Goal: Information Seeking & Learning: Learn about a topic

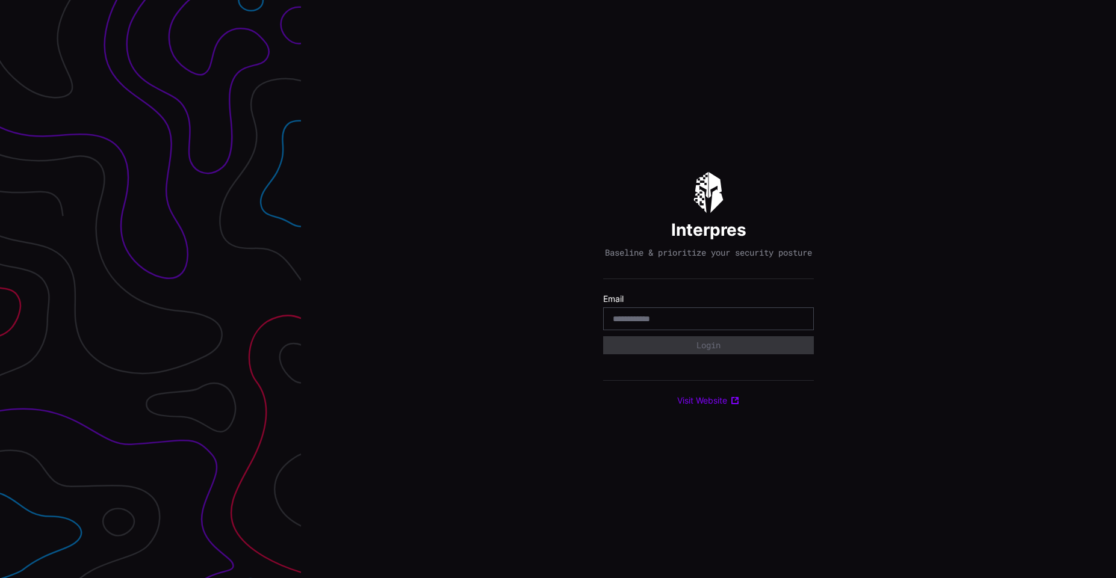
click at [714, 322] on input "email" at bounding box center [708, 319] width 191 height 11
type input "**********"
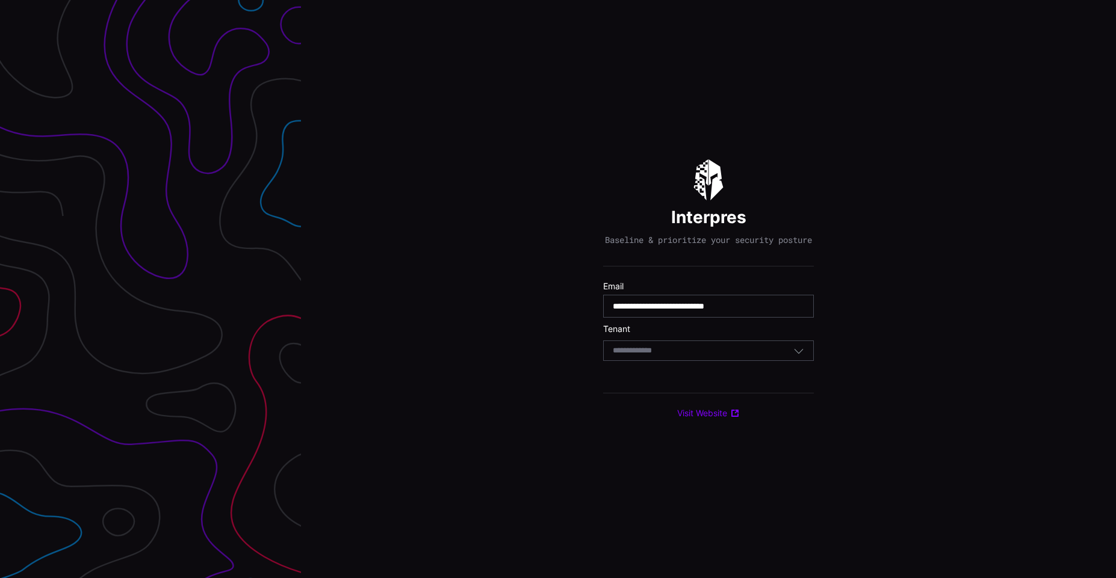
click at [756, 361] on div "Select Tenant" at bounding box center [708, 351] width 211 height 20
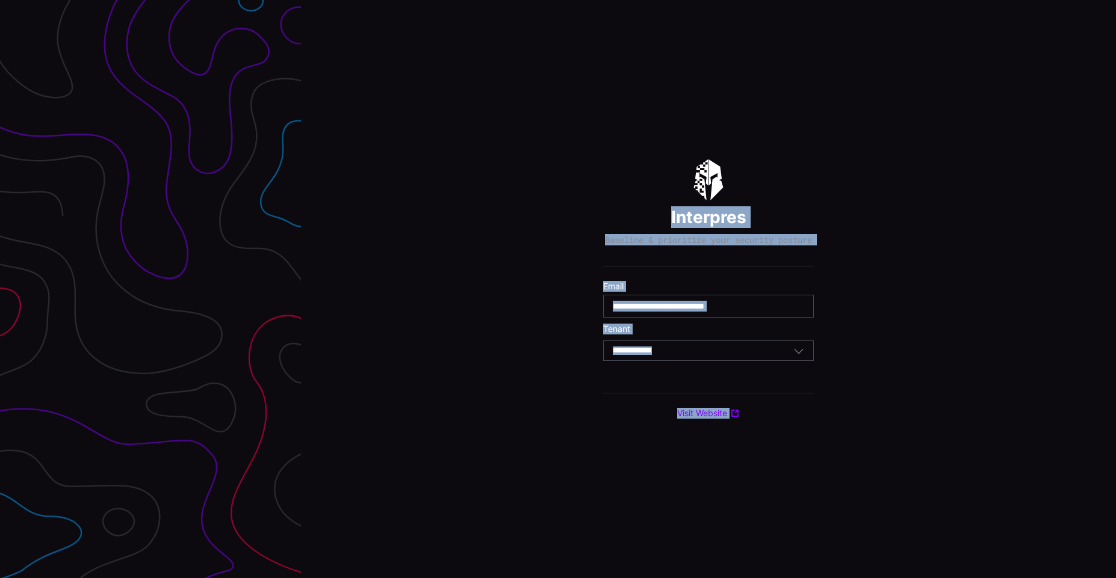
click at [756, 362] on body "**********" at bounding box center [558, 289] width 1116 height 578
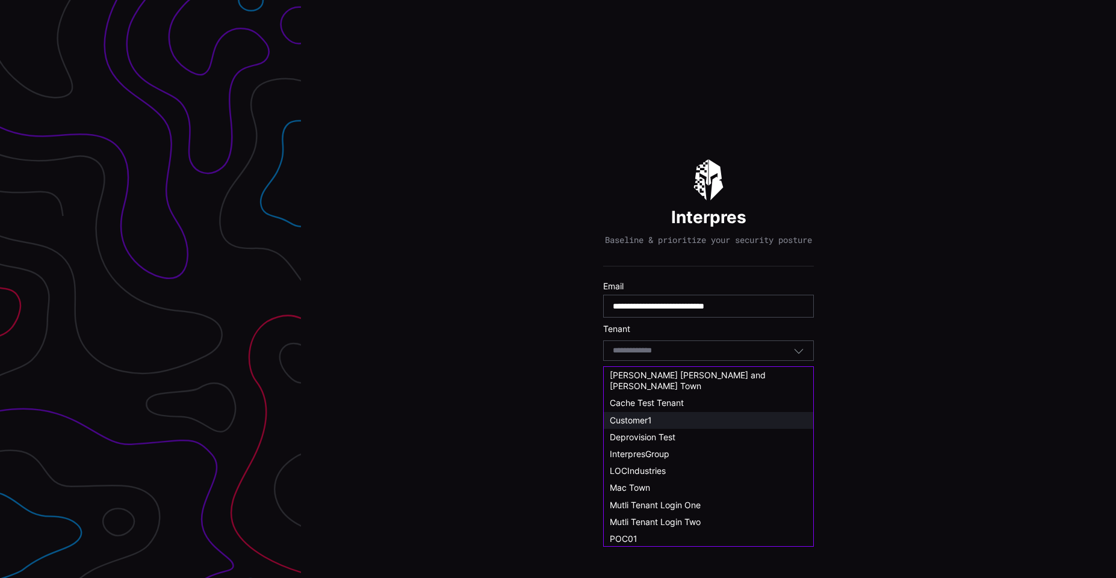
click at [674, 417] on div "Customer1" at bounding box center [708, 420] width 209 height 17
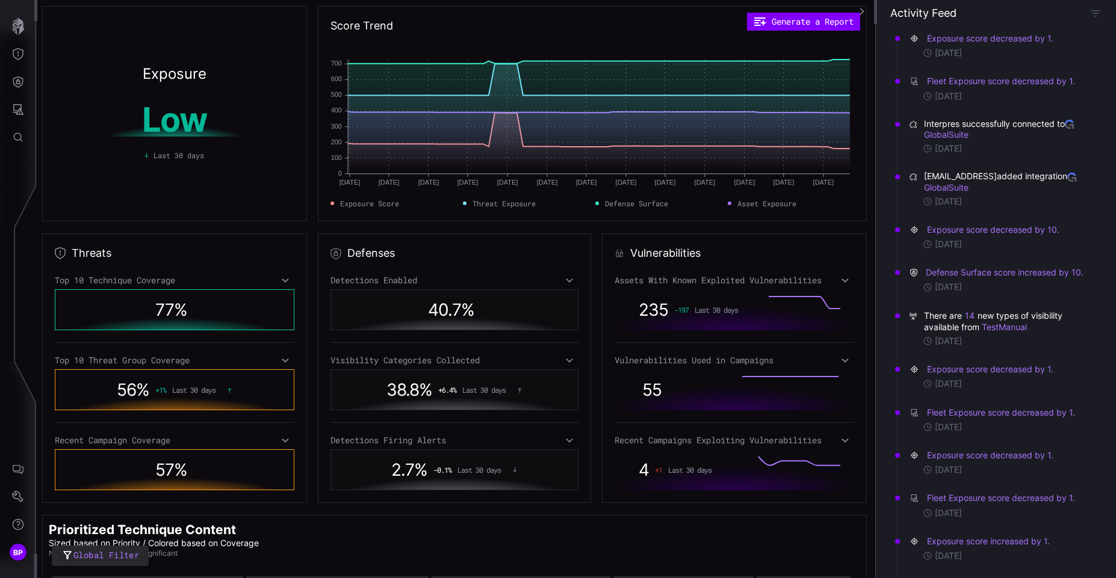
click at [194, 318] on div "77 %" at bounding box center [174, 310] width 190 height 28
click at [206, 304] on div "77 %" at bounding box center [174, 310] width 190 height 28
click at [277, 280] on div "Top 10 Technique Coverage" at bounding box center [175, 280] width 240 height 11
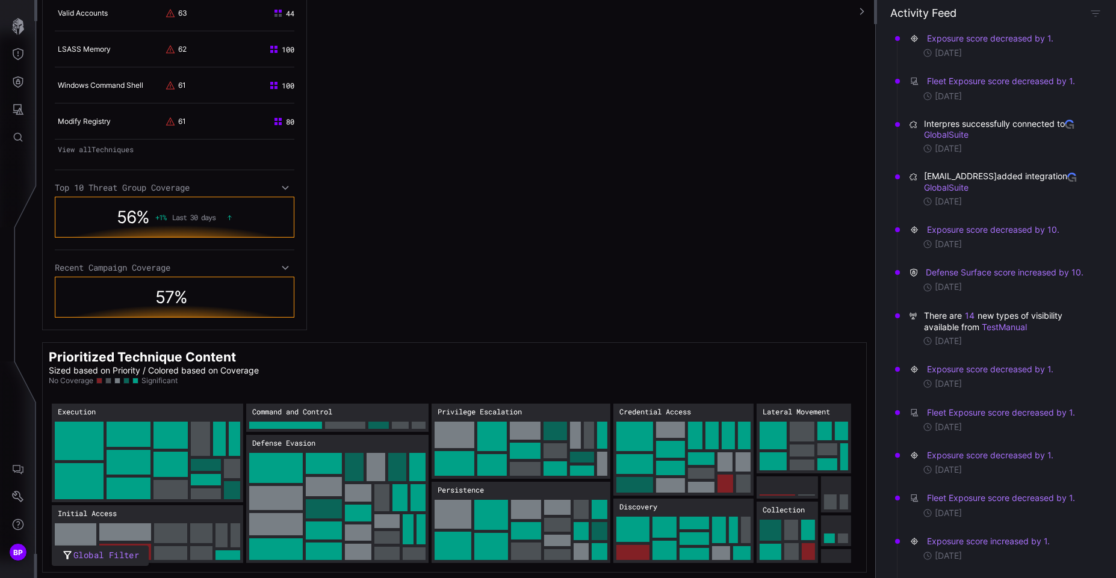
scroll to position [590, 0]
click at [282, 190] on icon at bounding box center [285, 187] width 8 height 10
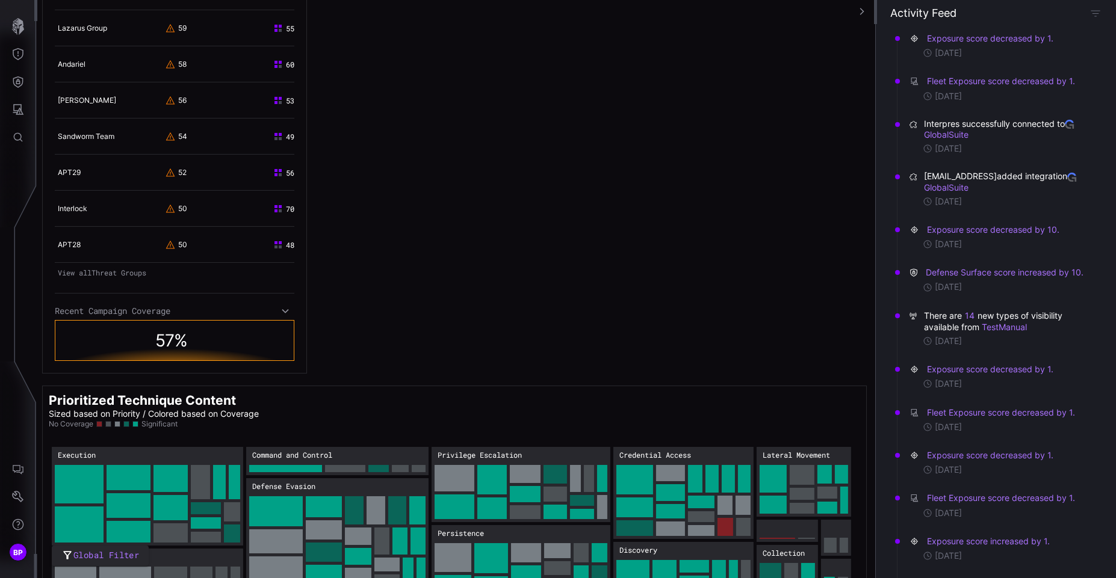
scroll to position [995, 0]
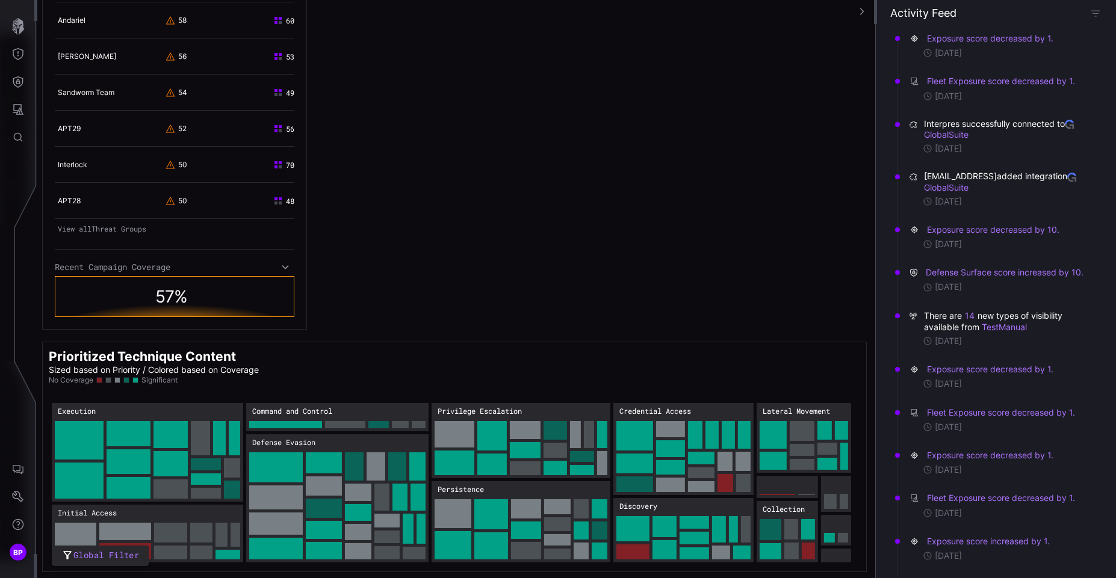
click at [281, 265] on icon at bounding box center [285, 267] width 8 height 10
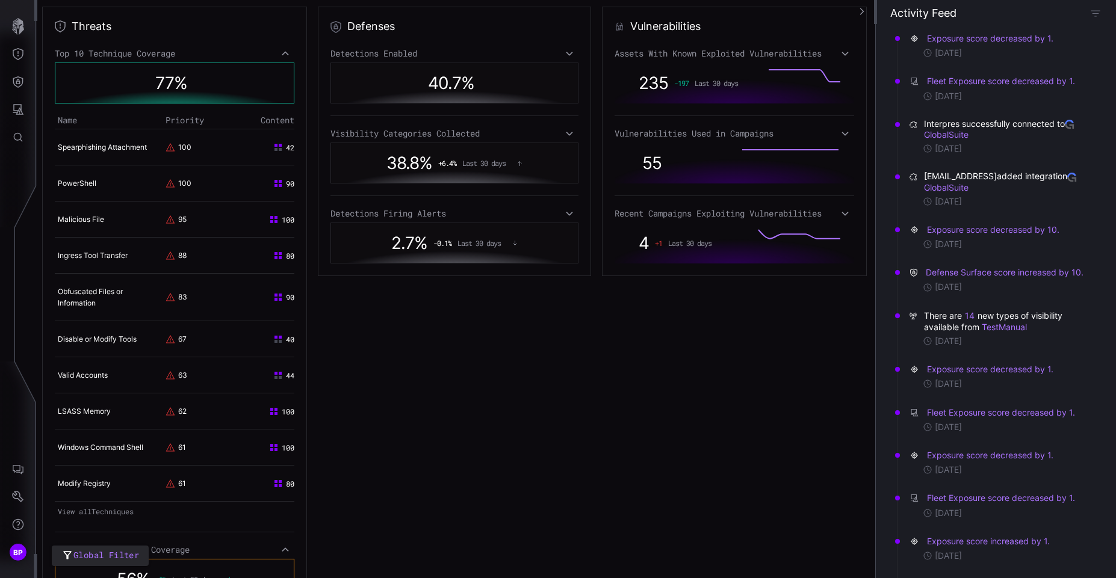
scroll to position [156, 0]
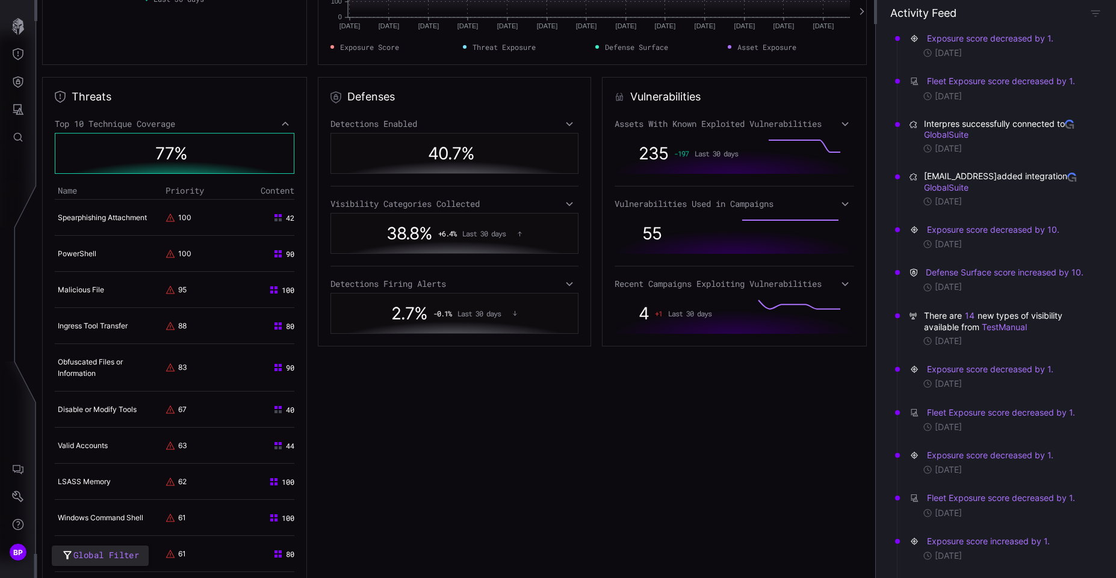
click at [841, 123] on icon at bounding box center [845, 124] width 8 height 10
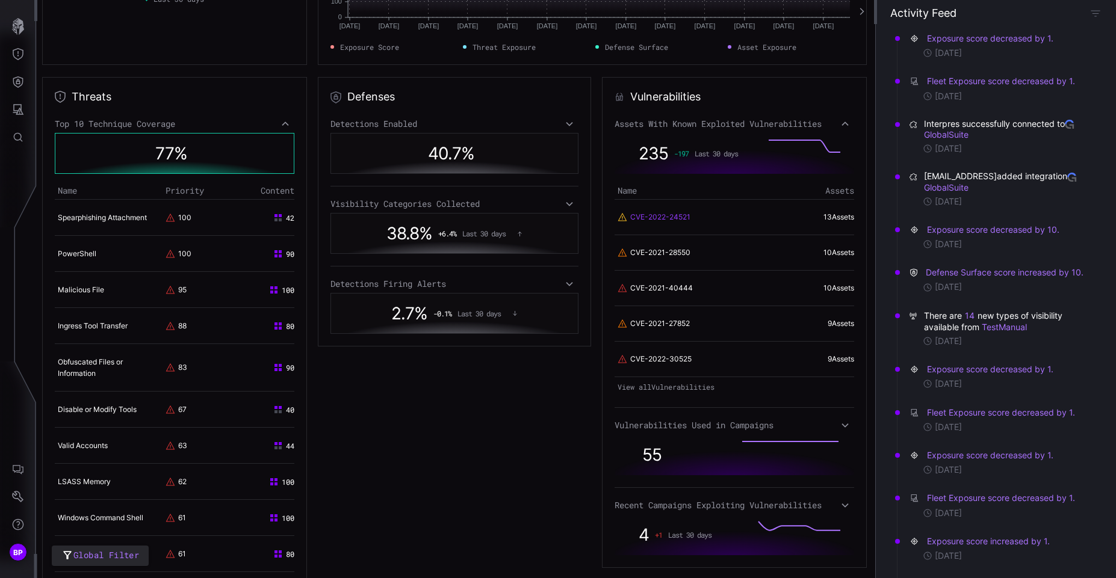
click at [661, 218] on link "CVE-2022-24521" at bounding box center [660, 217] width 60 height 11
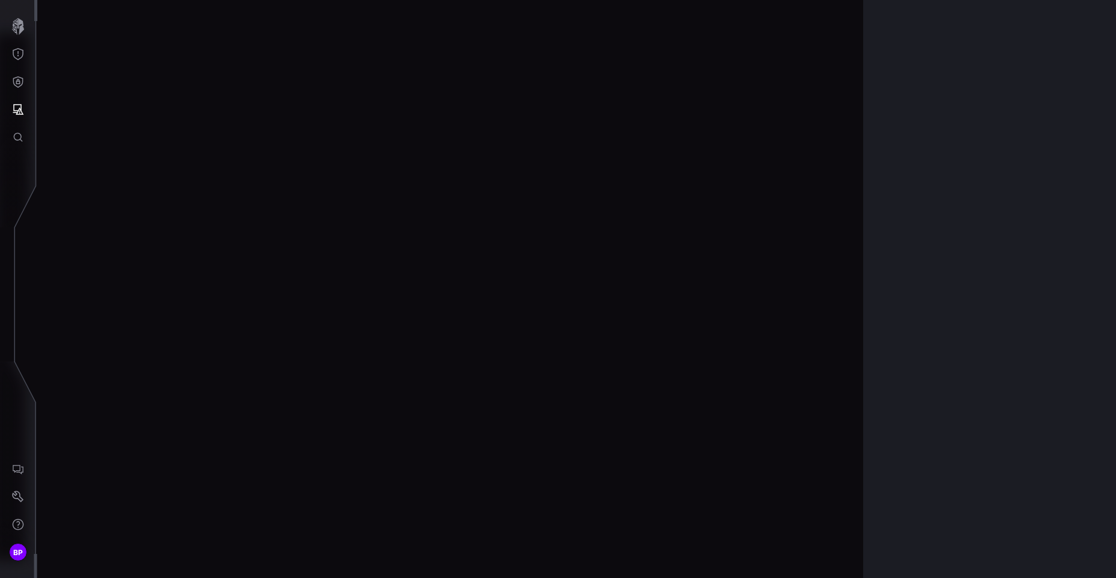
scroll to position [2484, 509]
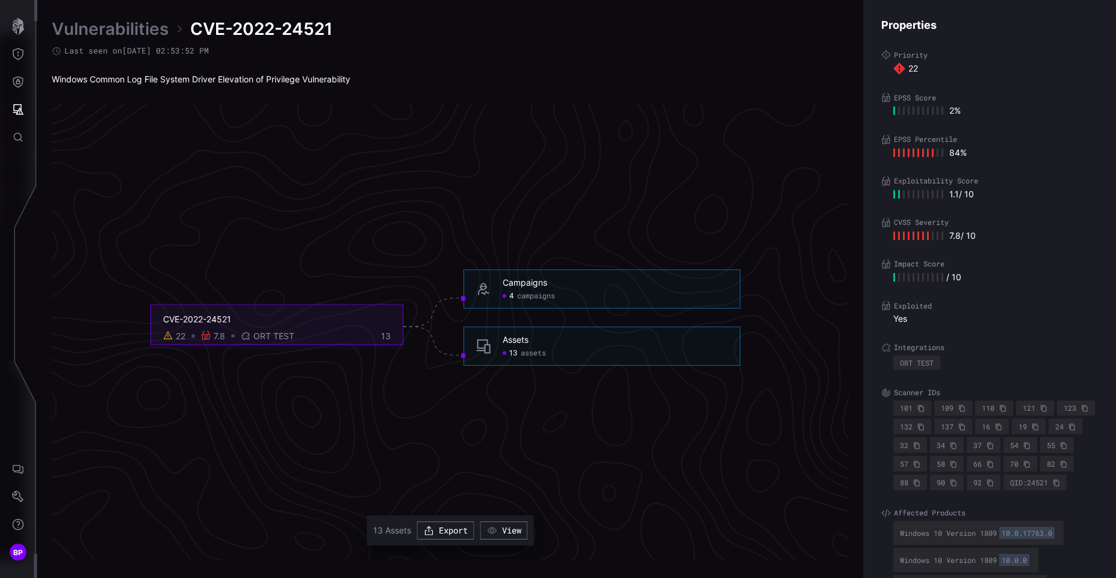
drag, startPoint x: 911, startPoint y: 410, endPoint x: 943, endPoint y: 410, distance: 31.3
click at [943, 410] on div "101 109 110 121 123 132 137 16 19 24 32 34 37 54 55 57 58 66 70 82 88 90 92 QID…" at bounding box center [995, 446] width 205 height 90
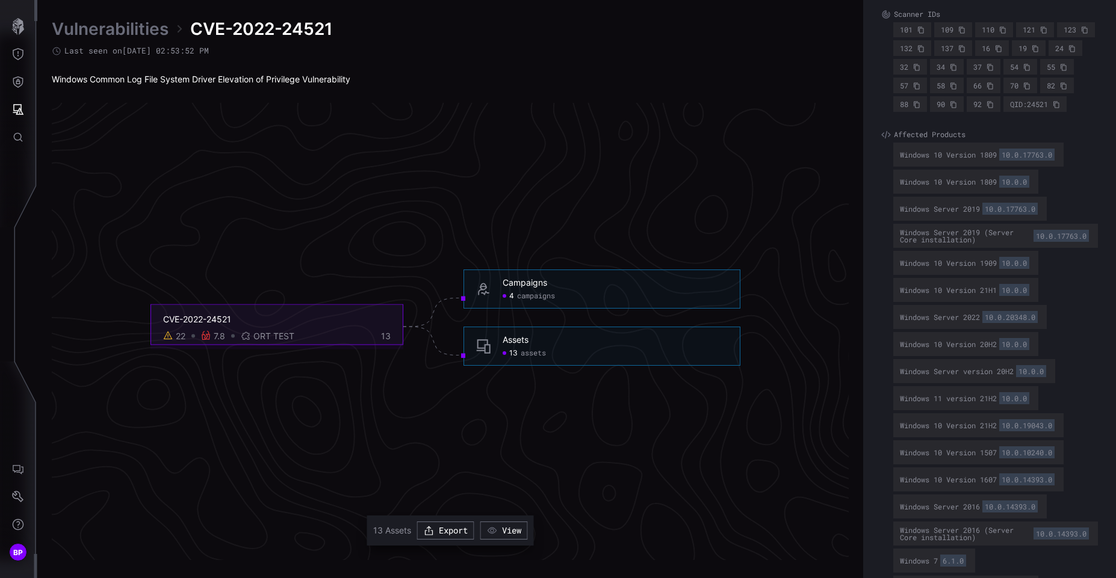
scroll to position [378, 0]
click at [536, 355] on span "assets" at bounding box center [533, 354] width 25 height 10
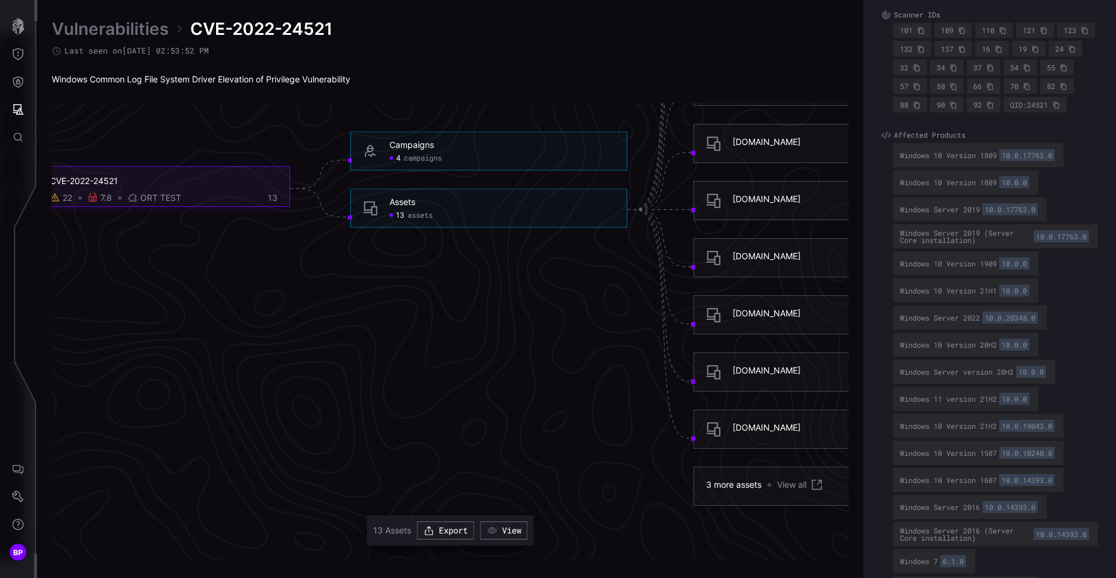
scroll to position [2609, 474]
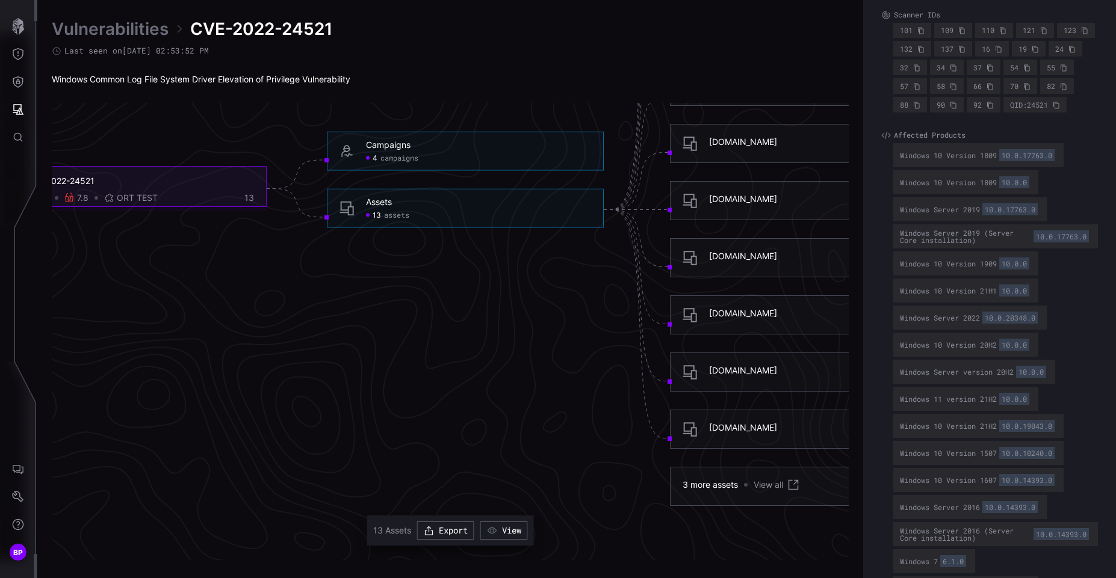
click at [398, 159] on span "campaigns" at bounding box center [399, 158] width 38 height 10
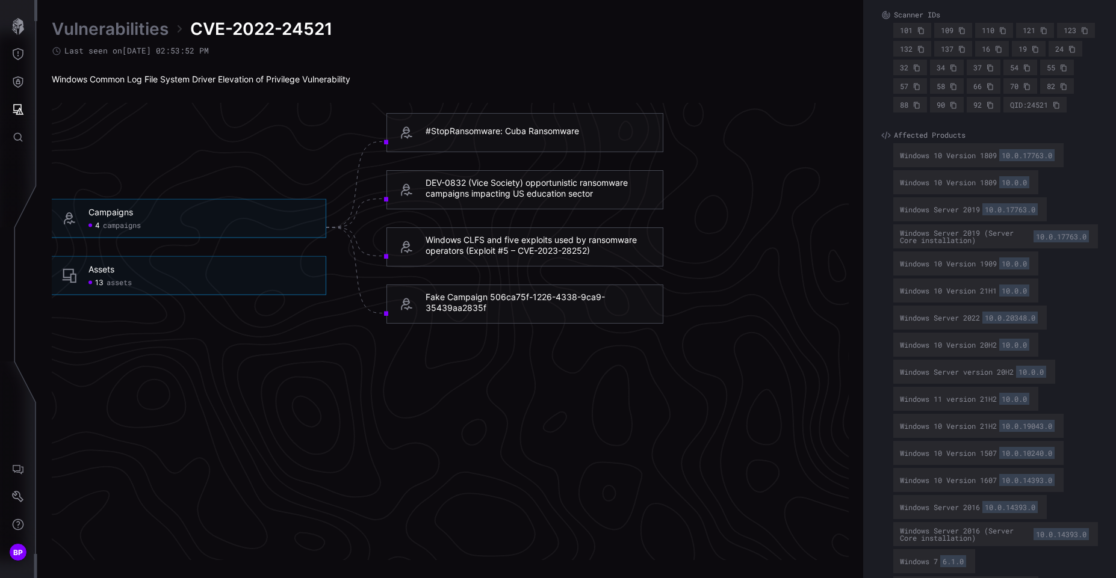
scroll to position [2579, 758]
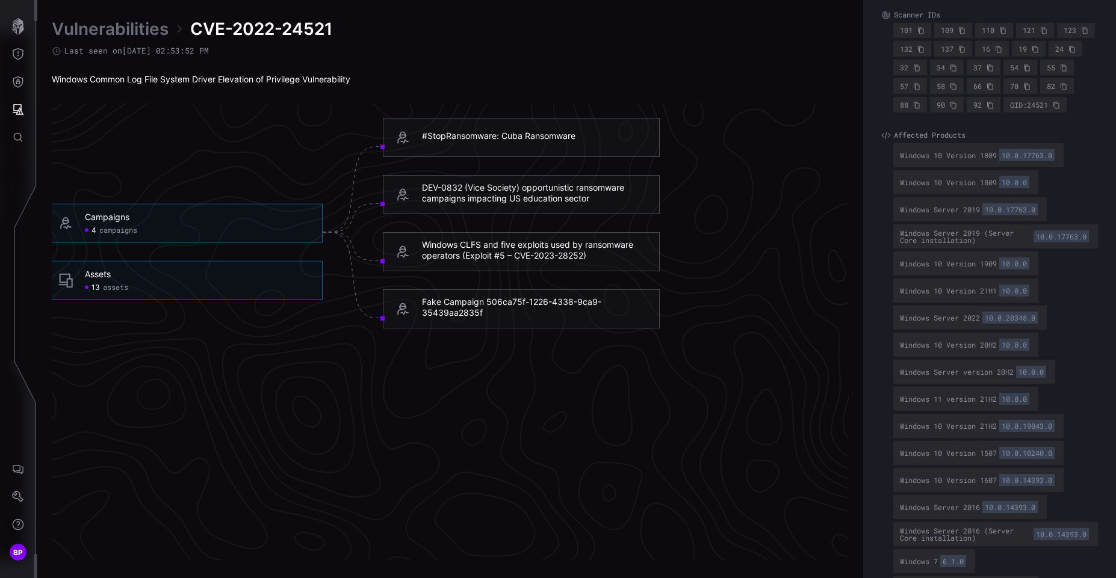
click at [527, 134] on div "#StopRansomware: Cuba Ransomware" at bounding box center [498, 136] width 153 height 11
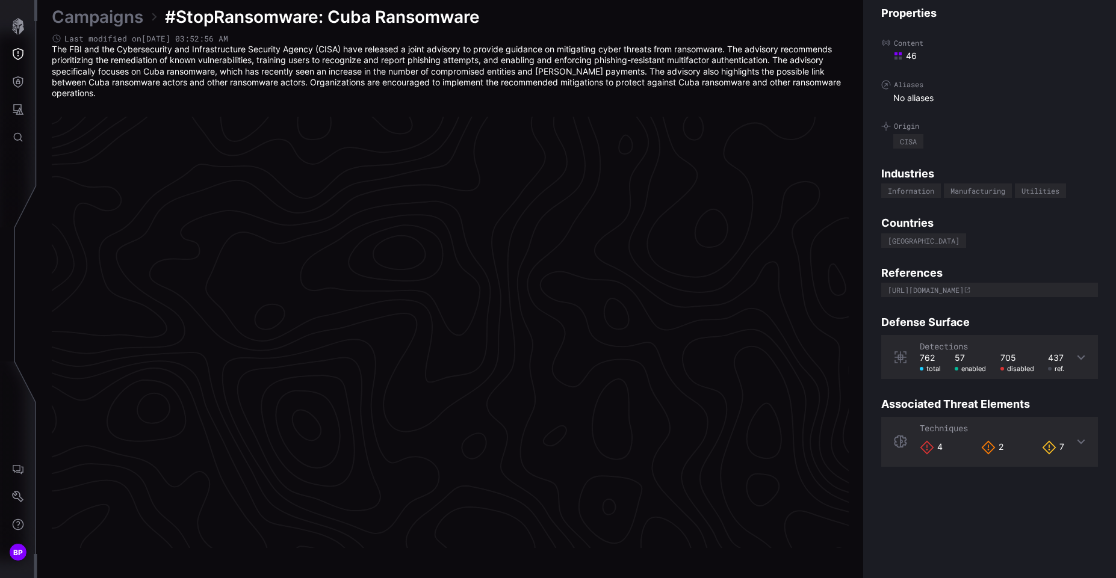
scroll to position [2497, 509]
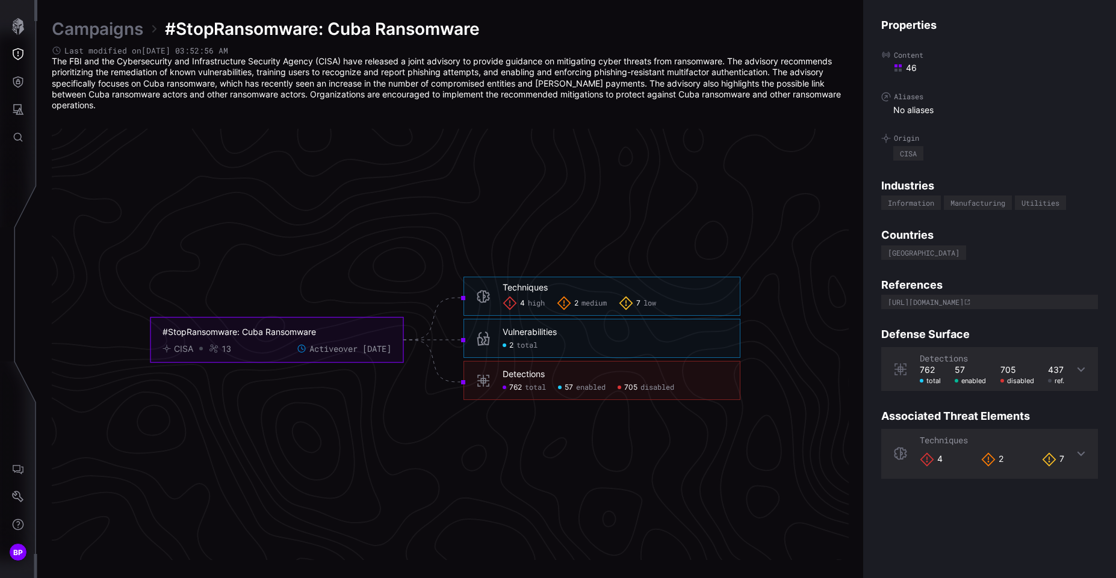
click at [280, 328] on div "#StopRansomware: Cuba Ransomware" at bounding box center [268, 332] width 211 height 11
click at [520, 289] on div "Techniques" at bounding box center [525, 287] width 45 height 11
click at [533, 304] on span "high" at bounding box center [536, 304] width 17 height 10
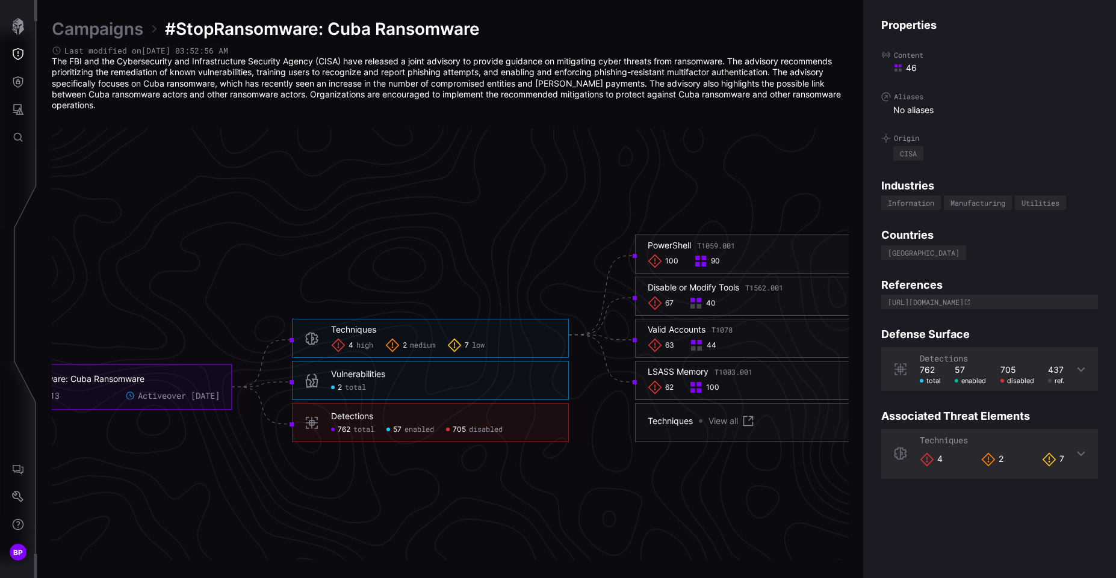
click at [354, 388] on span "total" at bounding box center [355, 388] width 21 height 10
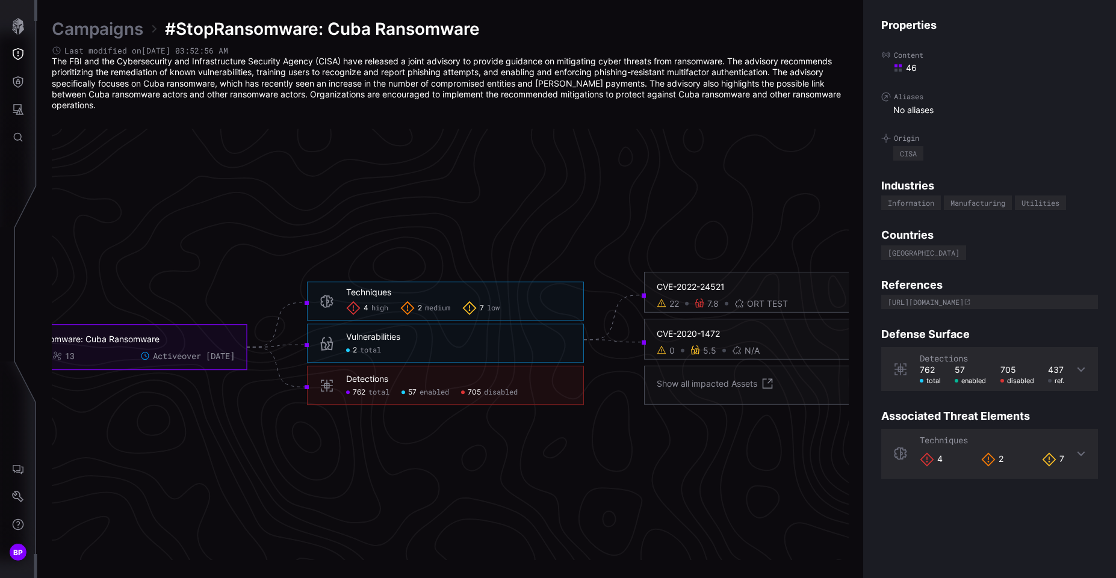
click at [701, 280] on div "CVE-2022-24521 22 7.8 ORT TEST 13" at bounding box center [782, 292] width 277 height 41
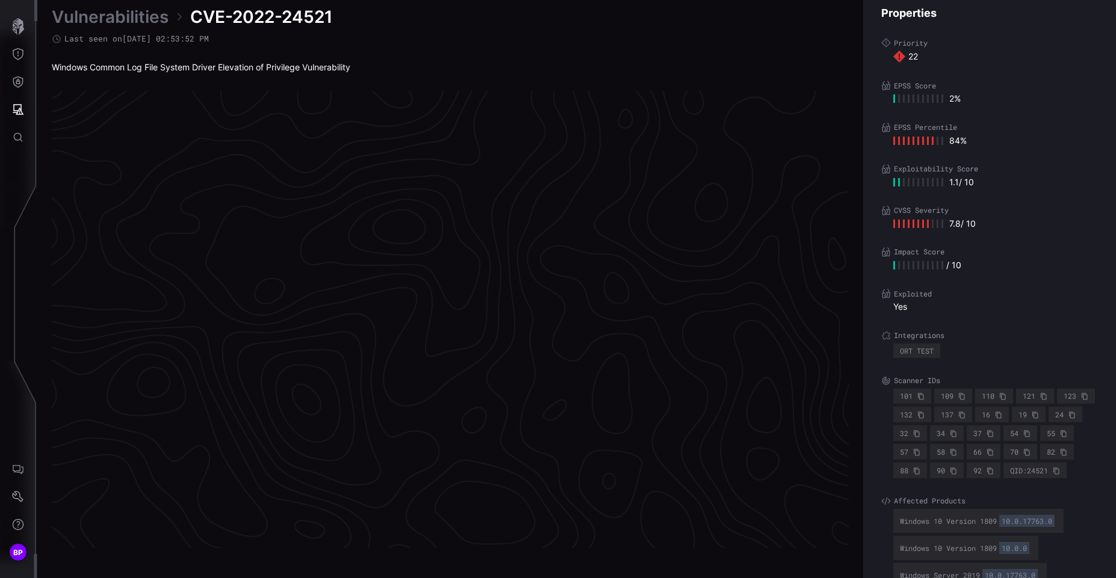
scroll to position [2484, 509]
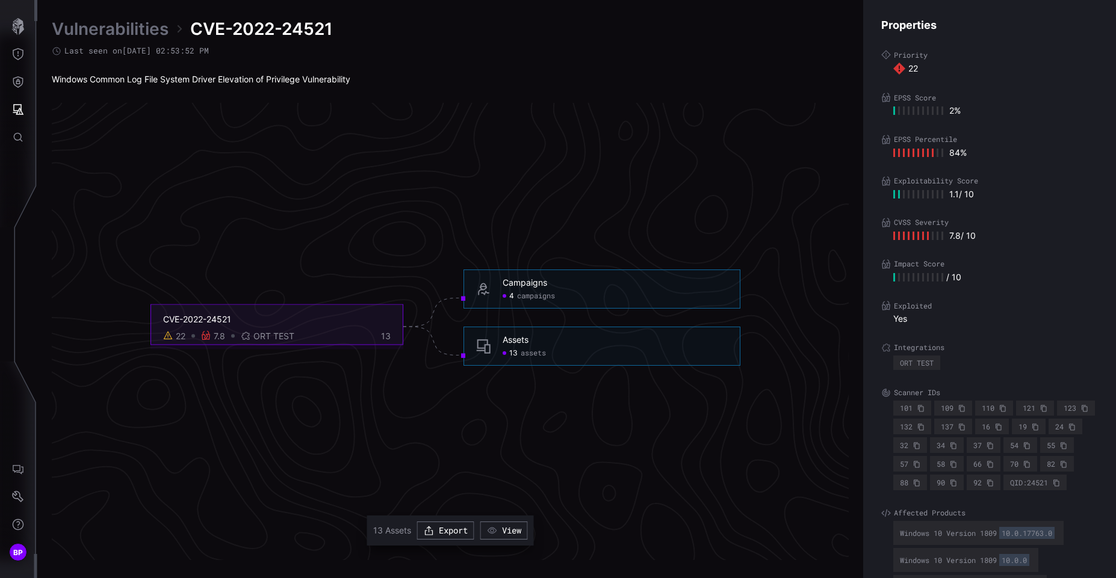
click at [515, 342] on div "Assets" at bounding box center [516, 340] width 26 height 11
click at [527, 354] on span "assets" at bounding box center [533, 354] width 25 height 10
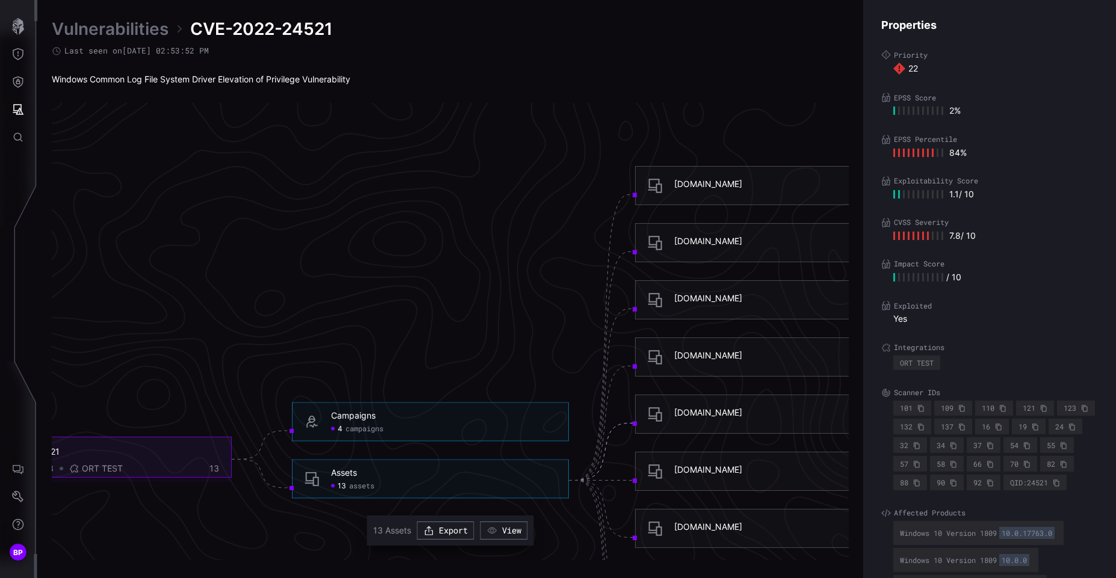
scroll to position [2334, 509]
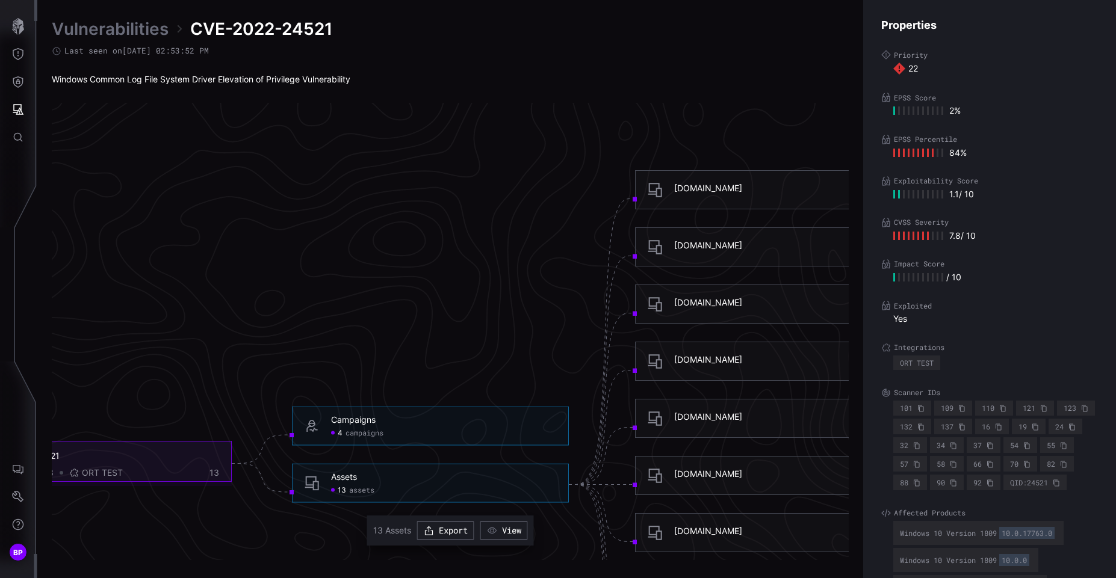
click at [715, 184] on div "[DOMAIN_NAME]" at bounding box center [708, 188] width 68 height 11
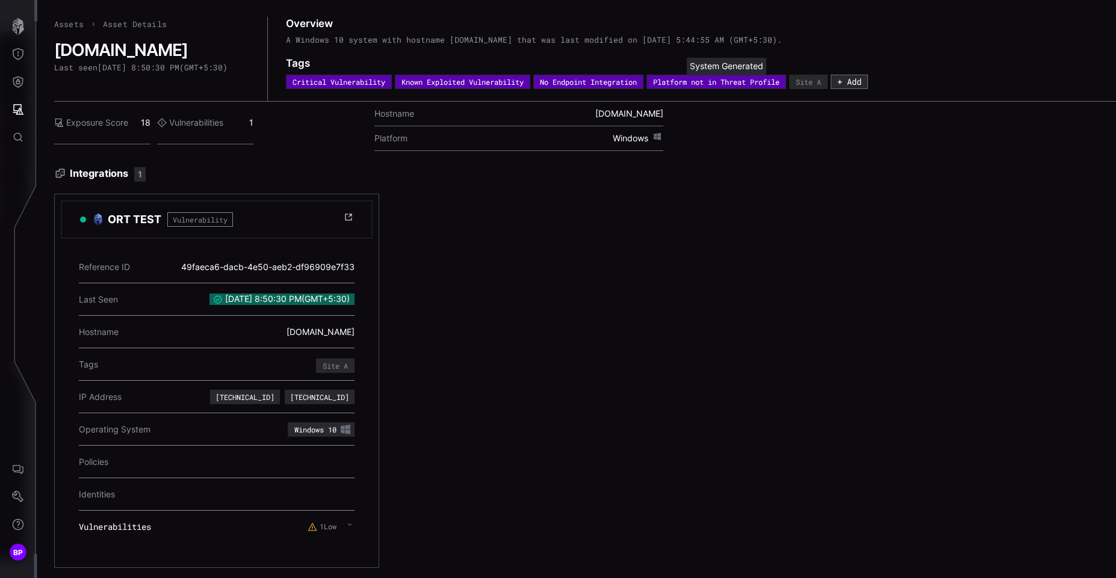
click at [740, 85] on div "Platform not in Threat Profile" at bounding box center [716, 81] width 126 height 7
drag, startPoint x: 195, startPoint y: 118, endPoint x: 252, endPoint y: 126, distance: 57.7
click at [252, 126] on div "Vulnerabilities 1" at bounding box center [205, 123] width 96 height 43
click at [349, 220] on icon at bounding box center [348, 217] width 7 height 7
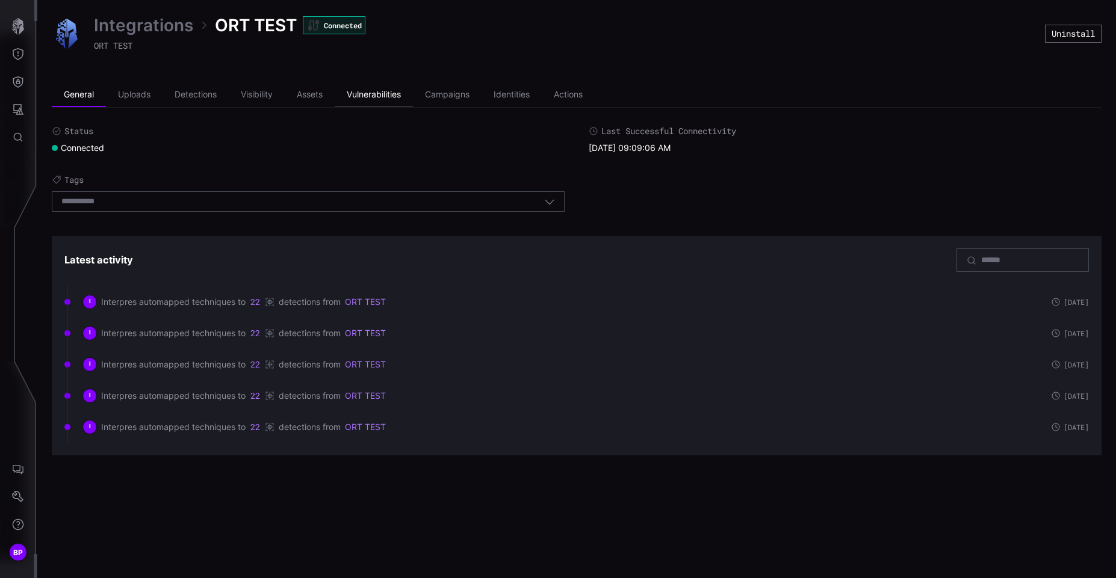
click at [395, 98] on li "Vulnerabilities" at bounding box center [374, 95] width 78 height 24
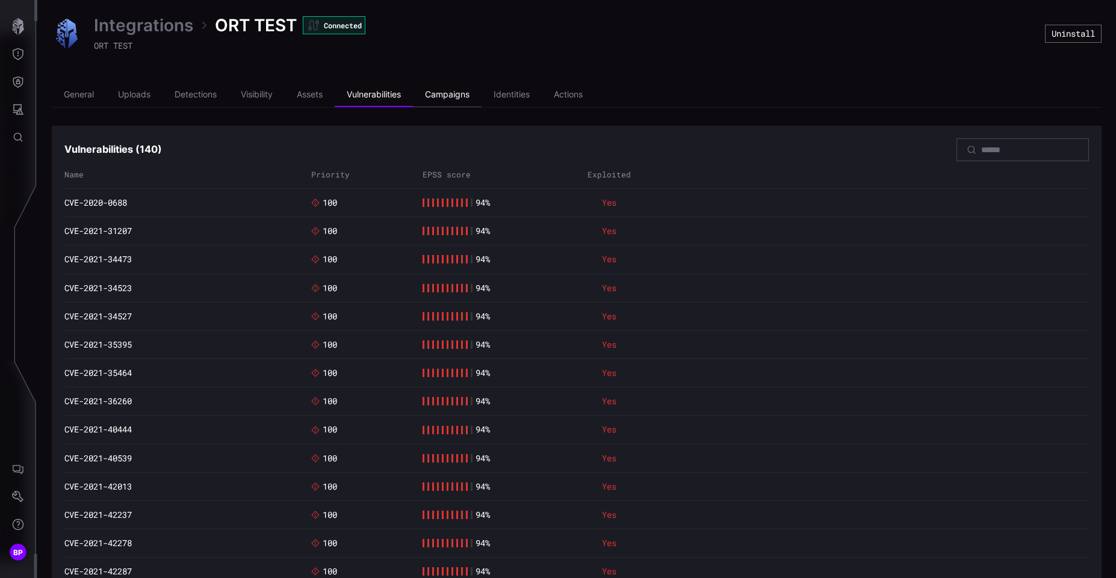
click at [454, 94] on li "Campaigns" at bounding box center [447, 95] width 69 height 24
